Goal: Task Accomplishment & Management: Manage account settings

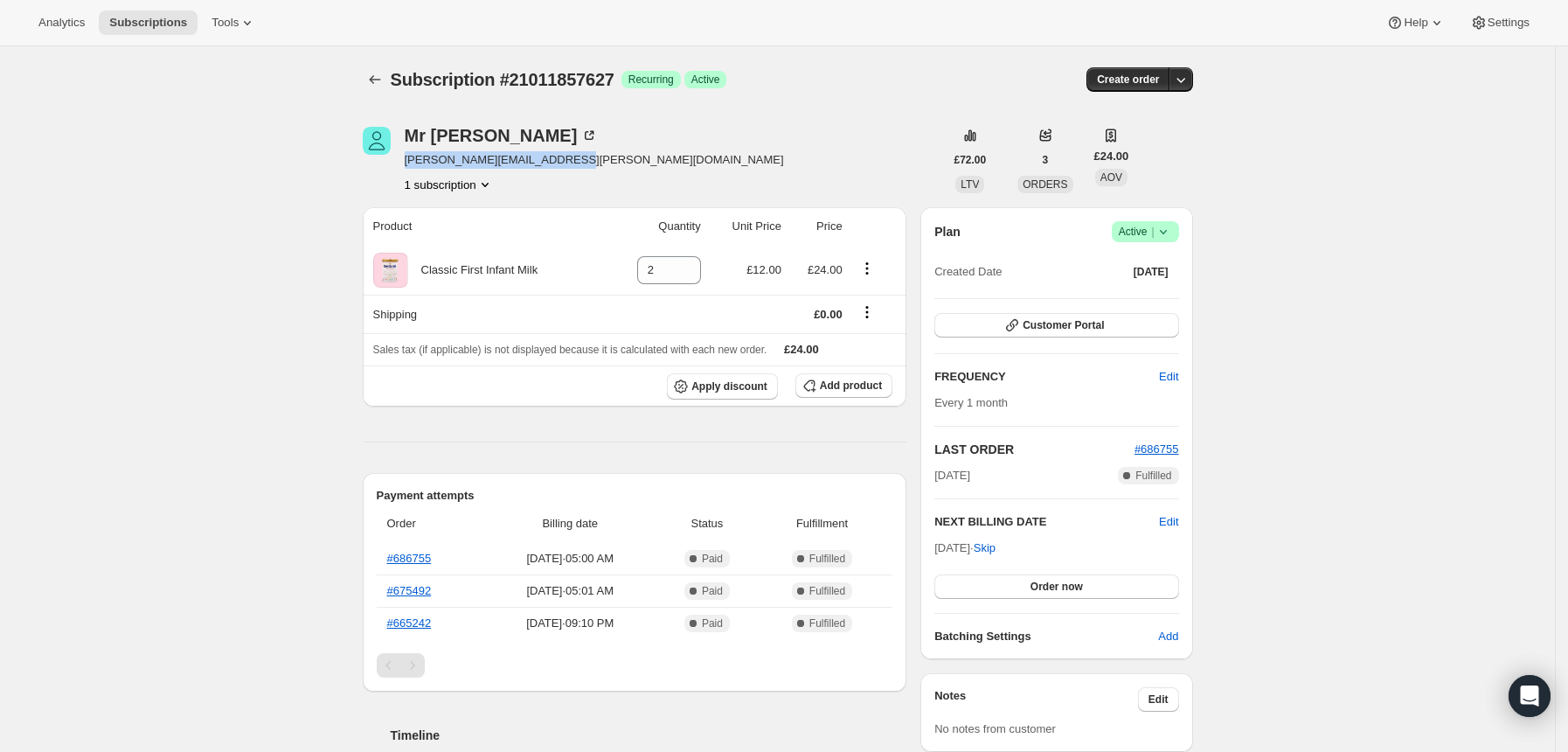
drag, startPoint x: 549, startPoint y: 162, endPoint x: 406, endPoint y: 159, distance: 143.0
click at [406, 159] on div "Mr D R Griffiths [EMAIL_ADDRESS][PERSON_NAME][DOMAIN_NAME] 1 subscription" at bounding box center [652, 159] width 581 height 66
copy span "[PERSON_NAME][EMAIL_ADDRESS][PERSON_NAME][DOMAIN_NAME]"
click at [674, 132] on div "Mr D R Griffiths [EMAIL_ADDRESS][PERSON_NAME][DOMAIN_NAME] 1 subscription" at bounding box center [652, 159] width 581 height 66
click at [1179, 241] on span "Success Active |" at bounding box center [1145, 231] width 67 height 21
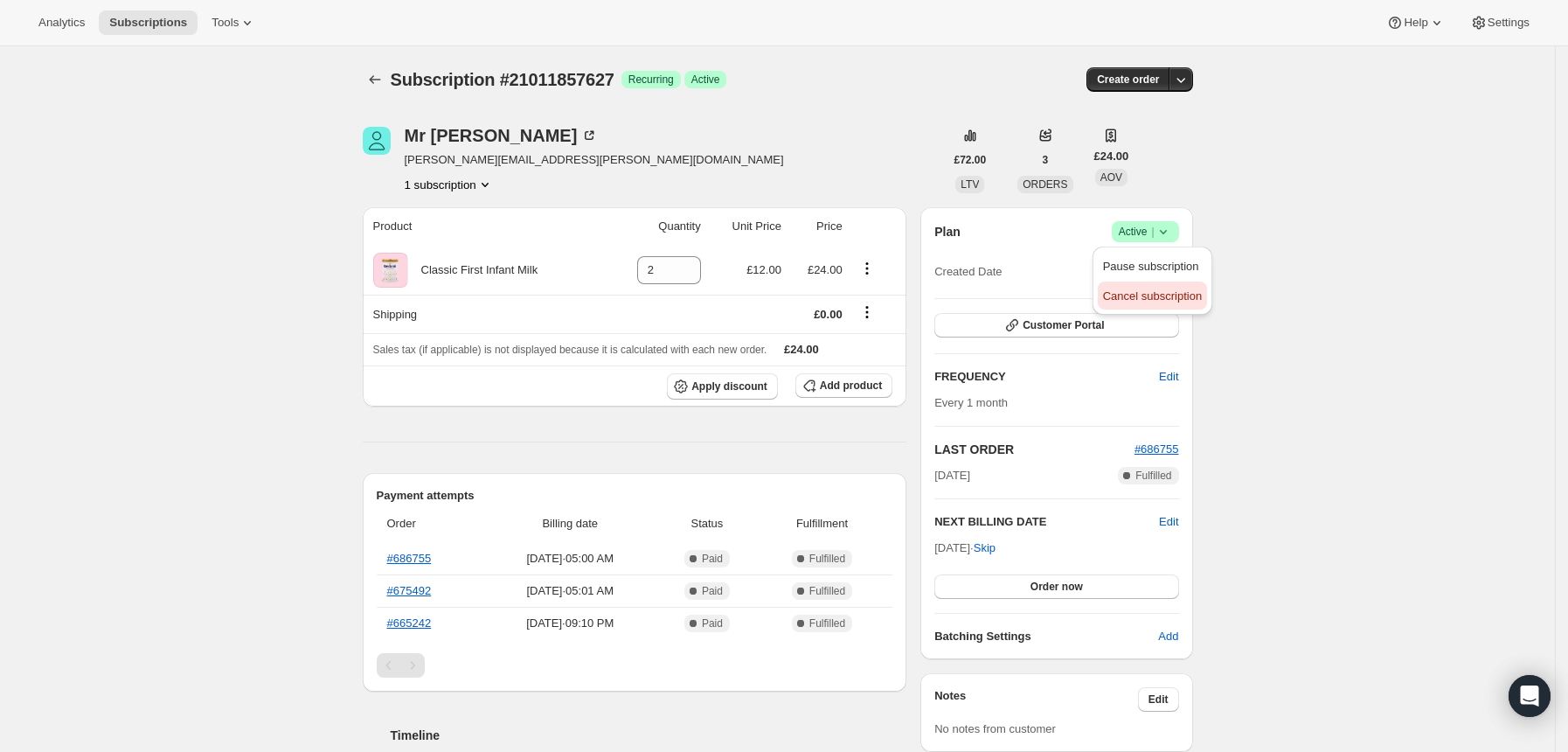
click at [1148, 289] on span "Cancel subscription" at bounding box center [1151, 296] width 98 height 13
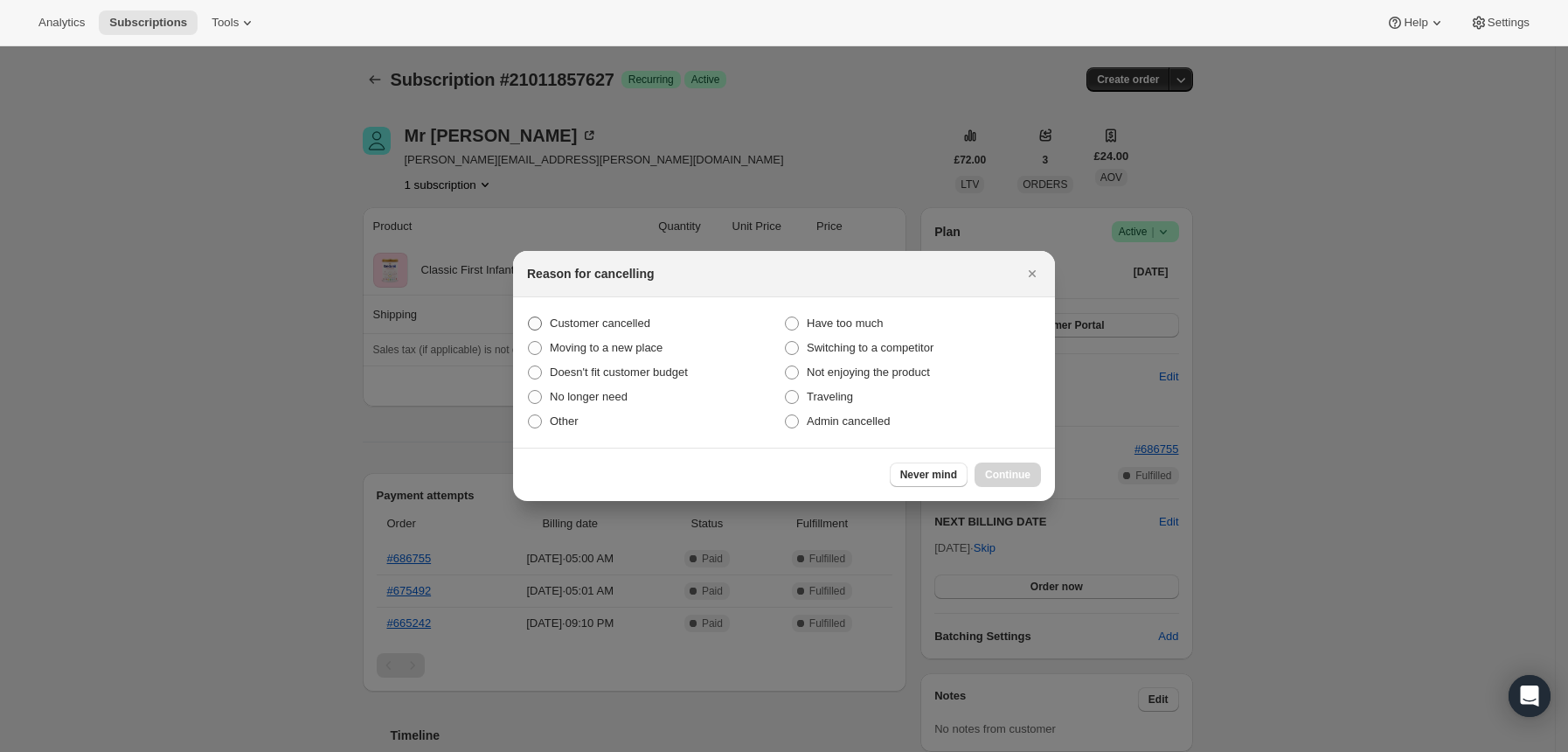
click at [596, 328] on span "Customer cancelled" at bounding box center [599, 323] width 100 height 13
click at [529, 317] on input "Customer cancelled" at bounding box center [528, 317] width 1 height 1
radio input "true"
click at [1002, 470] on span "Continue" at bounding box center [1007, 474] width 46 height 14
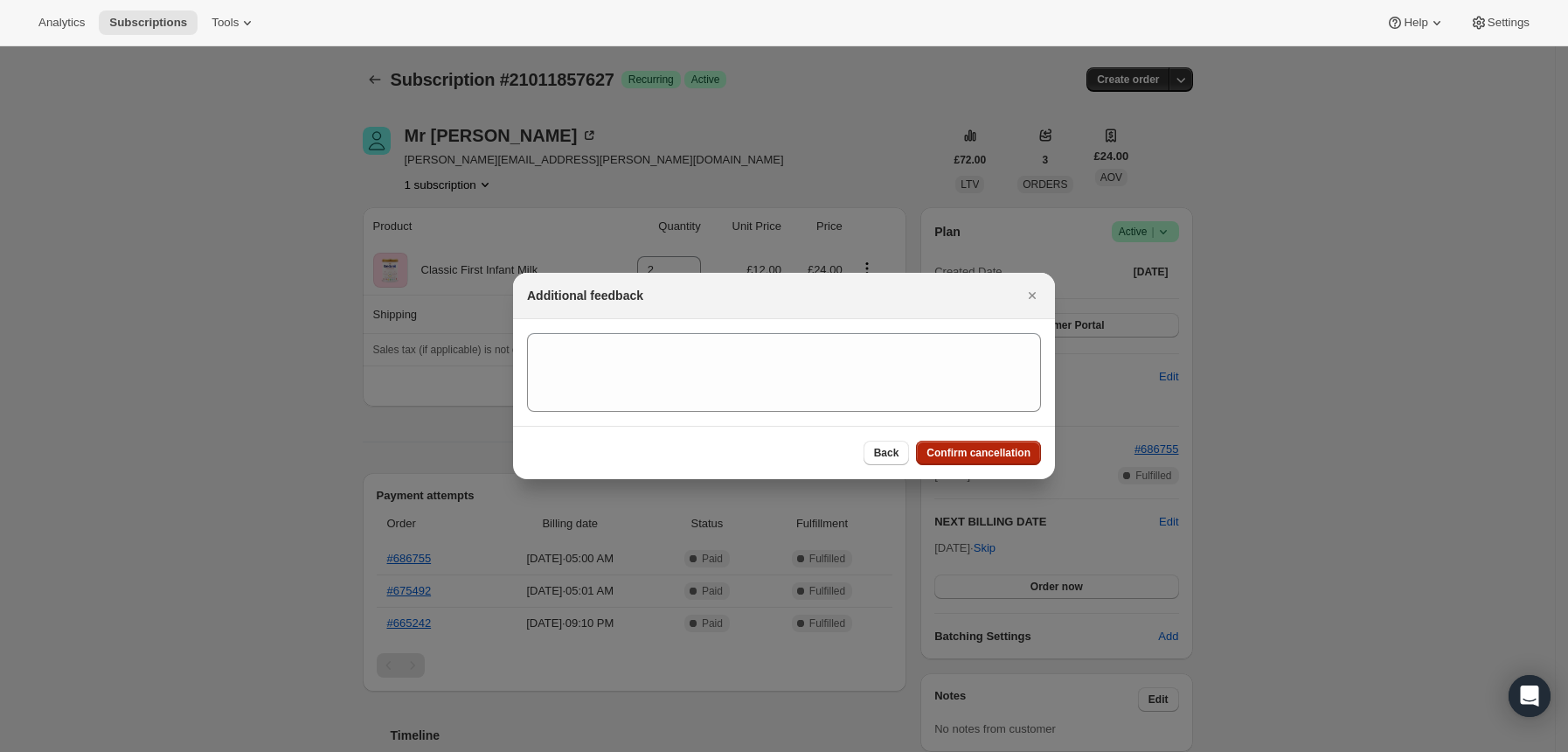
click at [992, 452] on span "Confirm cancellation" at bounding box center [977, 452] width 104 height 14
